Goal: Download file/media

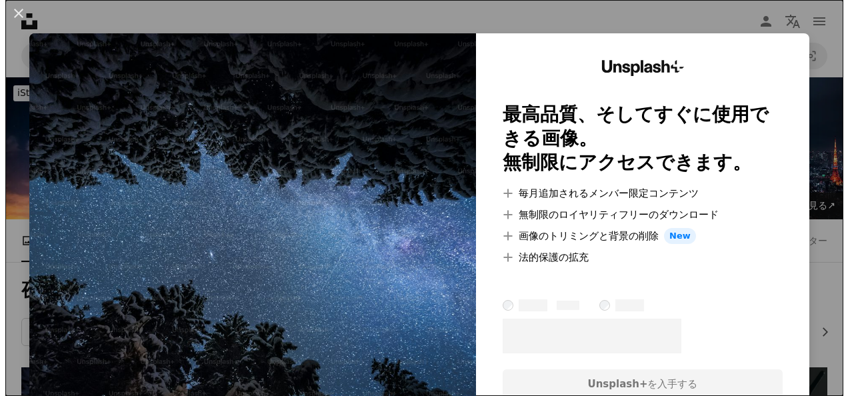
scroll to position [313, 0]
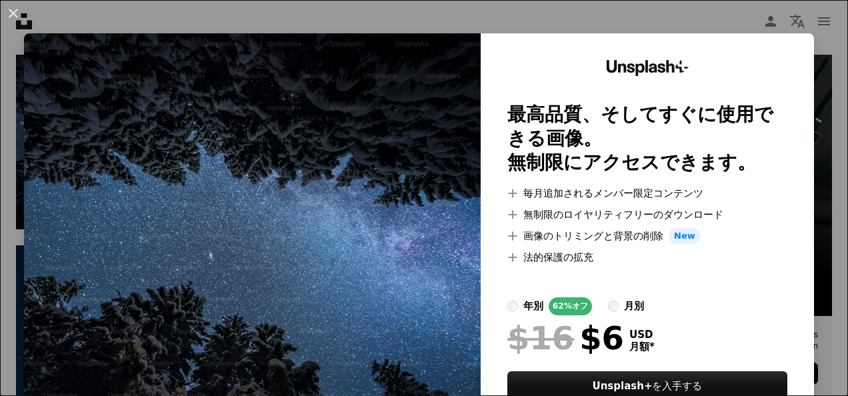
click at [377, 148] on img at bounding box center [252, 246] width 456 height 426
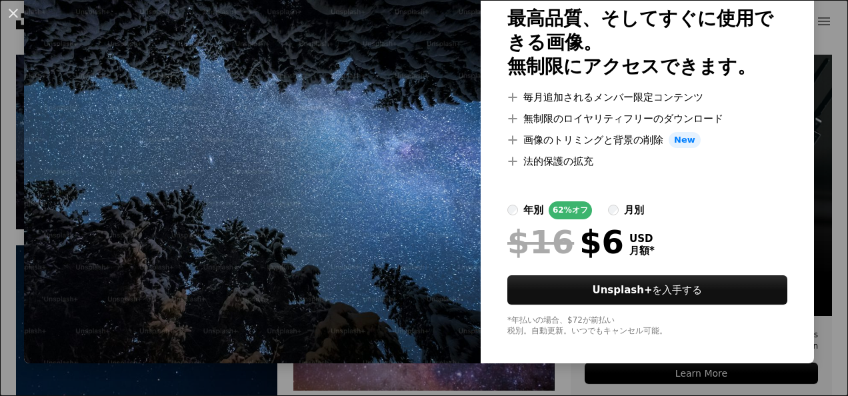
click at [395, 290] on img at bounding box center [252, 150] width 456 height 426
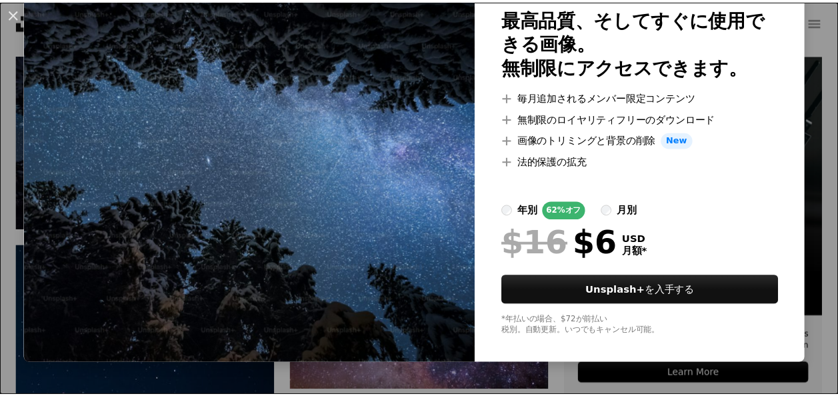
scroll to position [0, 0]
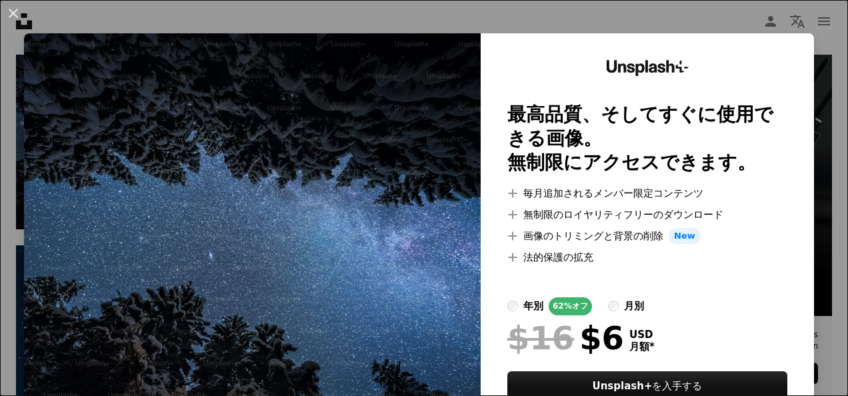
click at [300, 201] on img at bounding box center [252, 246] width 456 height 426
click at [13, 11] on button "An X shape" at bounding box center [13, 13] width 16 height 16
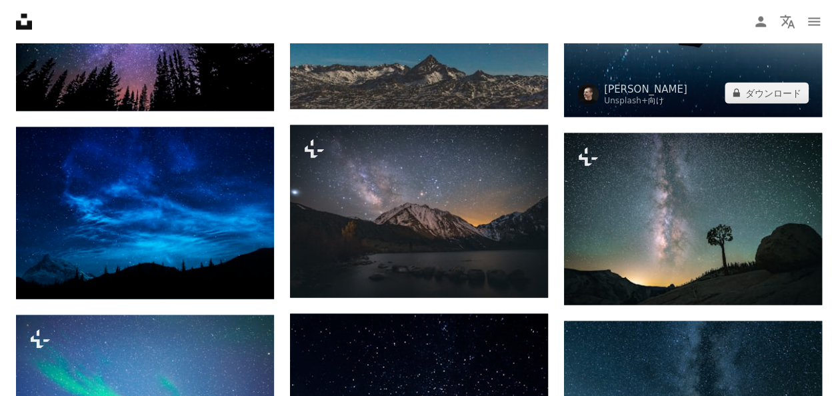
scroll to position [1182, 0]
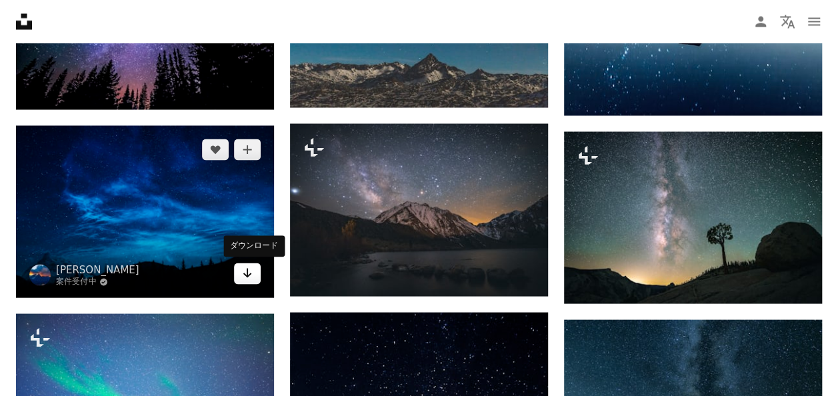
click at [239, 275] on link "Arrow pointing down" at bounding box center [247, 273] width 27 height 21
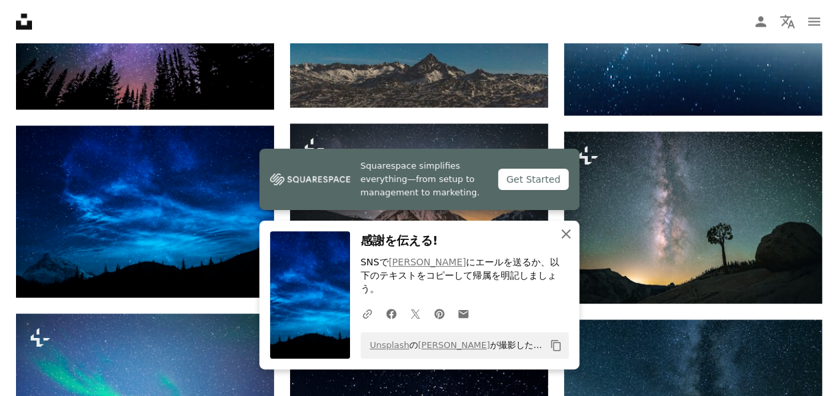
click at [568, 242] on icon "An X shape" at bounding box center [566, 234] width 16 height 16
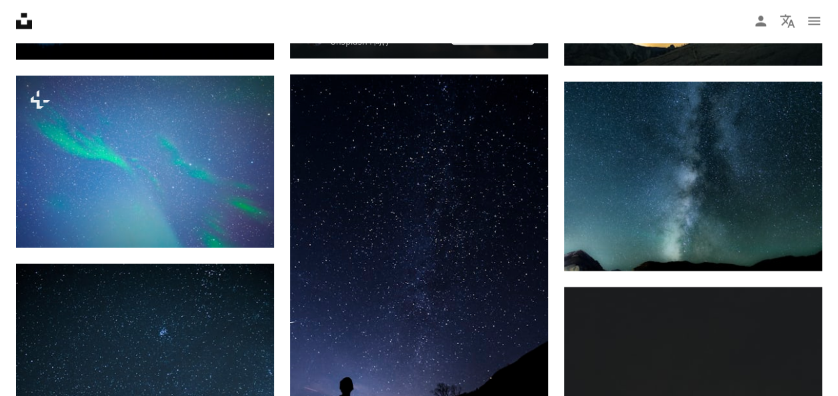
scroll to position [1414, 0]
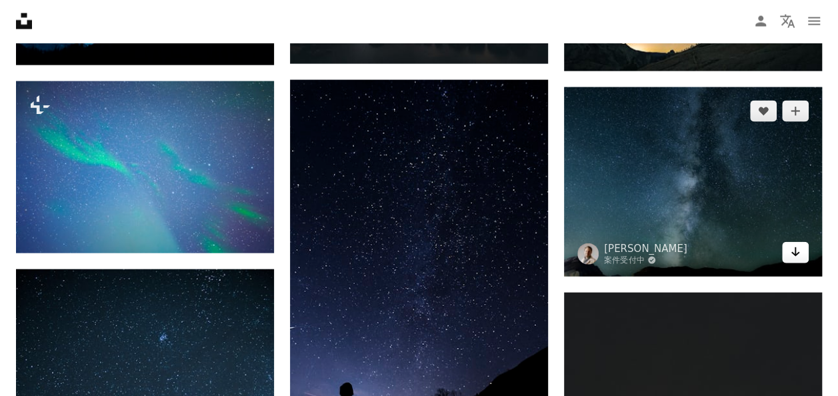
click at [790, 255] on icon "Arrow pointing down" at bounding box center [795, 252] width 11 height 16
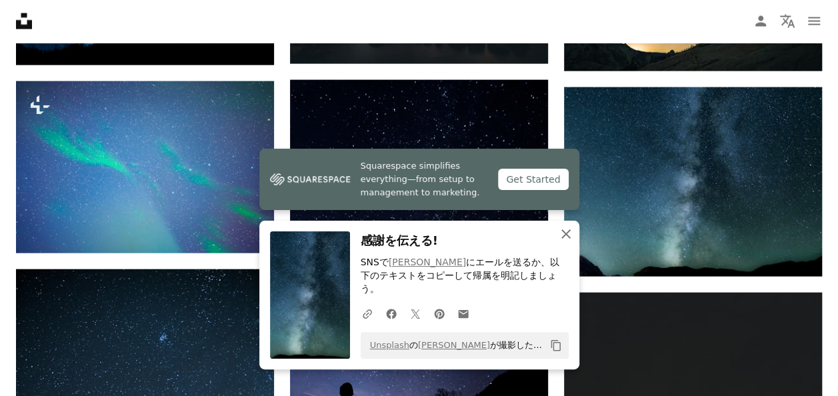
click at [566, 239] on icon "button" at bounding box center [565, 233] width 9 height 9
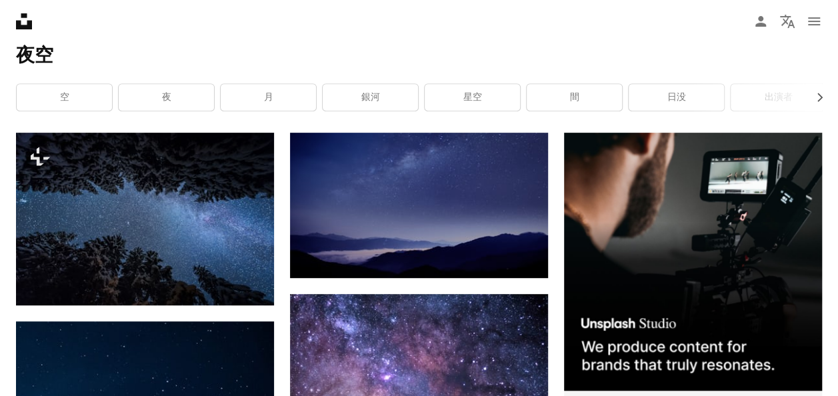
scroll to position [253, 0]
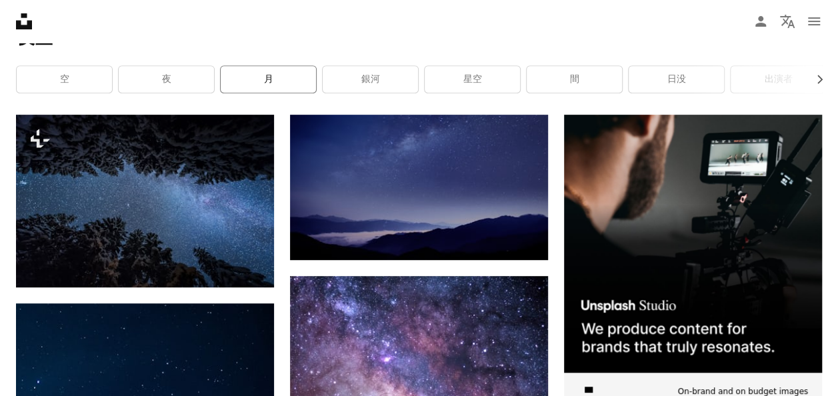
click at [293, 87] on link "月" at bounding box center [268, 79] width 95 height 27
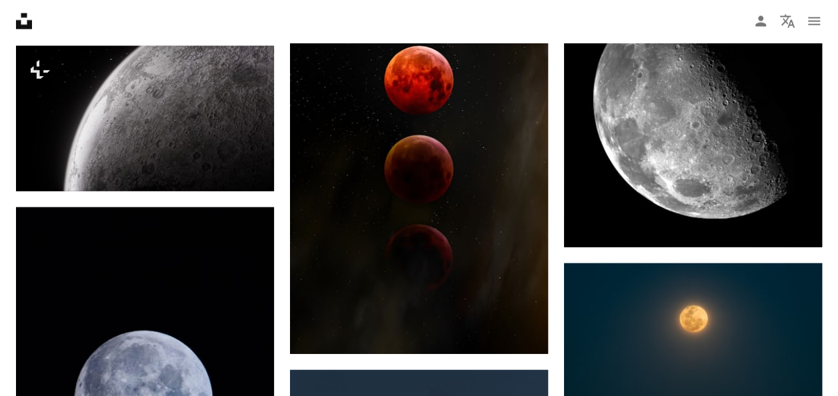
scroll to position [1612, 0]
